Goal: Navigation & Orientation: Find specific page/section

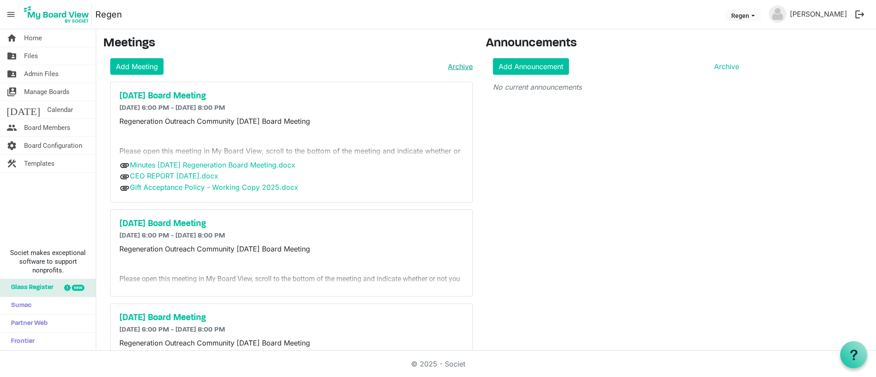
click at [456, 66] on link "Archive" at bounding box center [458, 66] width 28 height 10
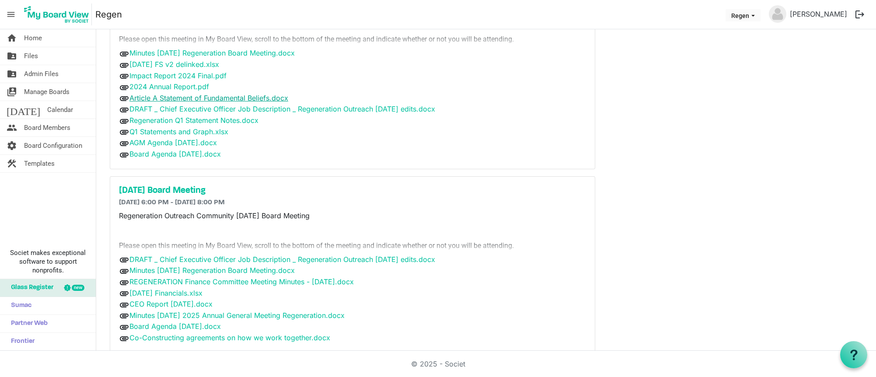
scroll to position [1765, 0]
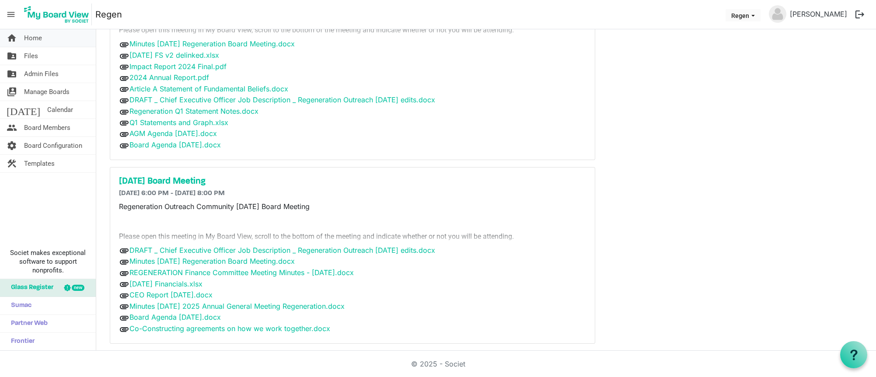
click at [38, 35] on span "Home" at bounding box center [33, 37] width 18 height 17
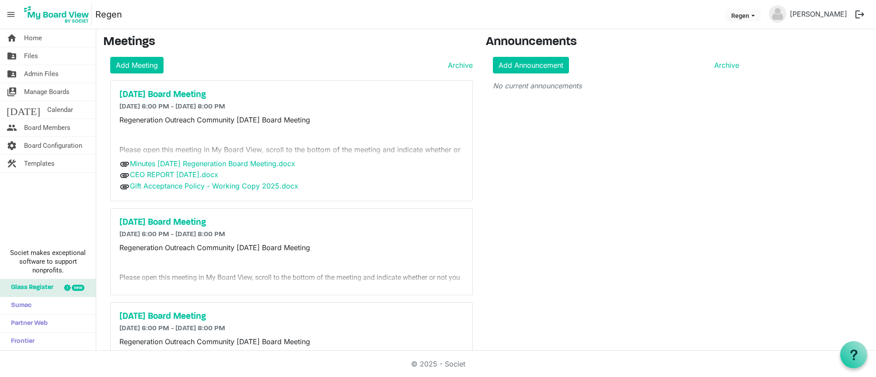
scroll to position [2, 0]
